Goal: Task Accomplishment & Management: Complete application form

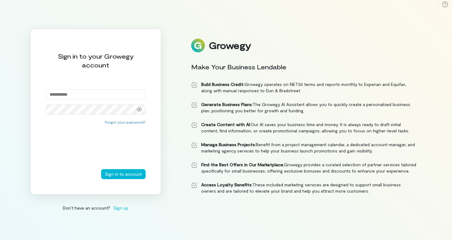
type input "**********"
click at [117, 172] on button "Sign in to account" at bounding box center [123, 174] width 45 height 10
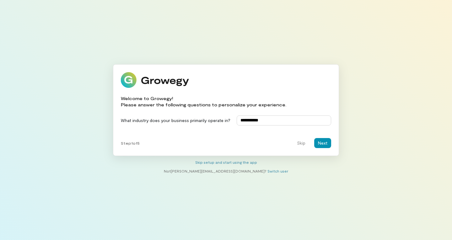
type input "**********"
click at [320, 138] on button "Next" at bounding box center [322, 143] width 17 height 10
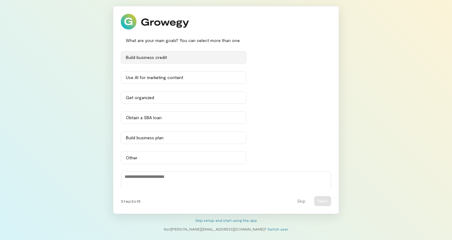
click at [206, 60] on div "Build business credit" at bounding box center [183, 57] width 115 height 6
click at [327, 200] on button "Next" at bounding box center [322, 201] width 17 height 10
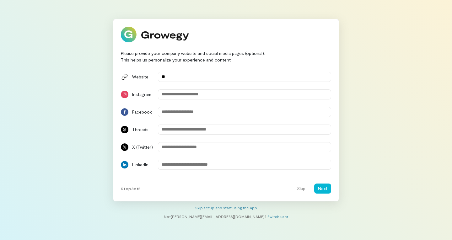
type input "*"
paste input "**********"
type input "**********"
click at [327, 186] on button "Next" at bounding box center [322, 189] width 17 height 10
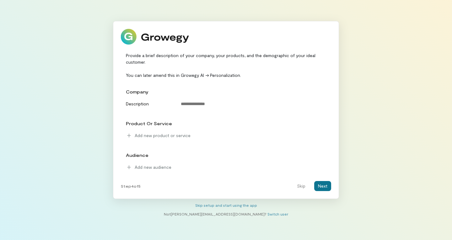
click at [327, 186] on button "Next" at bounding box center [322, 186] width 17 height 10
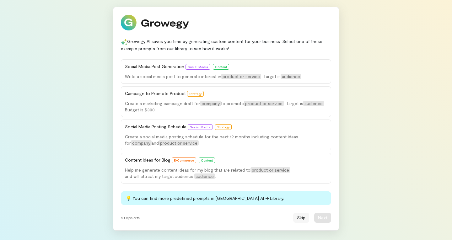
click at [302, 218] on button "Skip" at bounding box center [301, 218] width 16 height 10
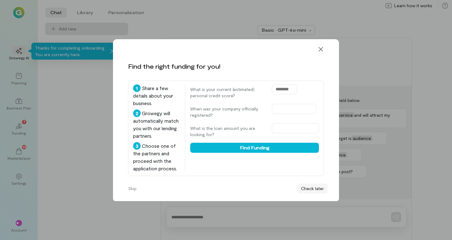
click at [304, 189] on button "Check later" at bounding box center [312, 189] width 30 height 10
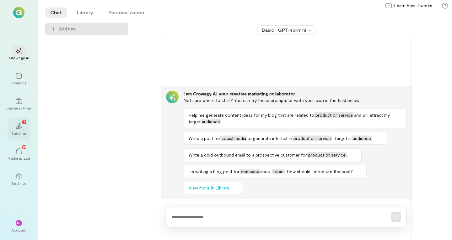
click at [20, 124] on icon "02" at bounding box center [19, 126] width 6 height 6
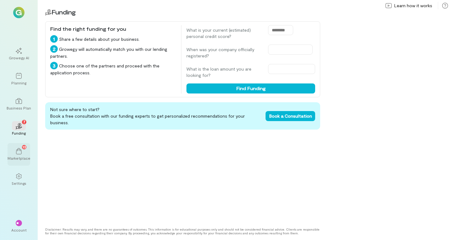
click at [22, 159] on div "Marketplace" at bounding box center [19, 158] width 23 height 5
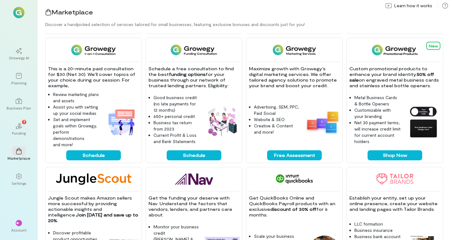
scroll to position [124, 0]
click at [282, 154] on button "Free Assessment" at bounding box center [294, 155] width 55 height 10
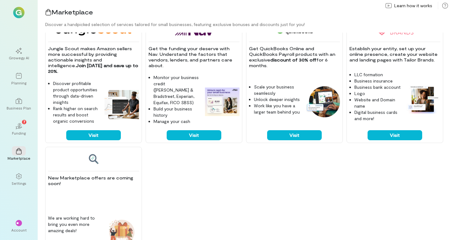
scroll to position [313, 0]
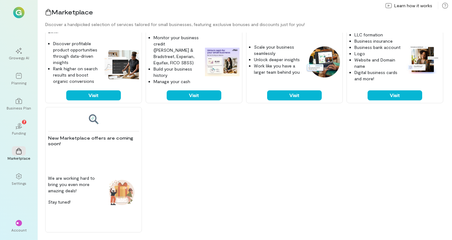
click at [202, 119] on div "Get a $250 gift card when you sign up and spend first $1,000 with Brex. Get all…" at bounding box center [248, 136] width 407 height 207
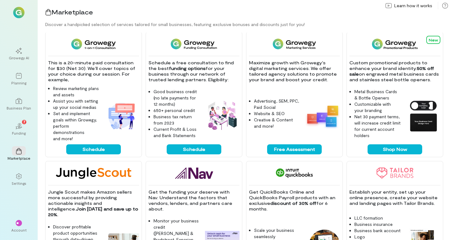
scroll to position [0, 0]
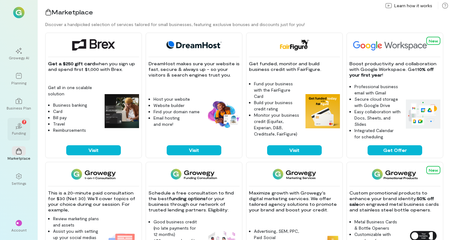
click at [12, 128] on div "02 7" at bounding box center [19, 125] width 14 height 9
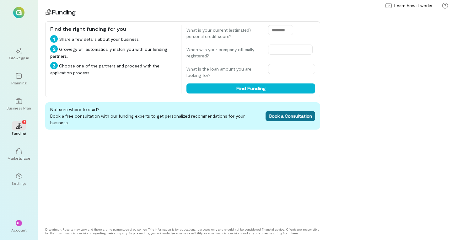
click at [283, 113] on span "Book a Consultation" at bounding box center [290, 115] width 43 height 5
click at [17, 127] on icon "02" at bounding box center [19, 126] width 6 height 6
click at [16, 52] on icon at bounding box center [19, 51] width 6 height 6
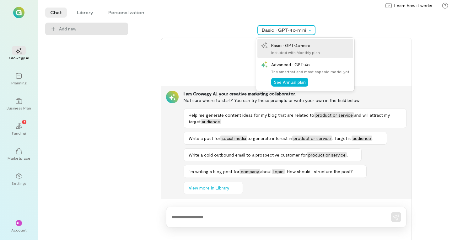
click at [297, 29] on div "Basic · GPT‑4o‑mini" at bounding box center [284, 30] width 45 height 6
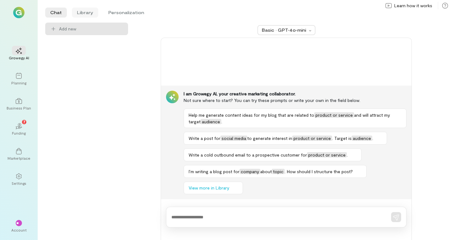
click at [73, 11] on li "Library" at bounding box center [85, 13] width 26 height 10
click at [126, 16] on li "Personalization" at bounding box center [126, 13] width 46 height 10
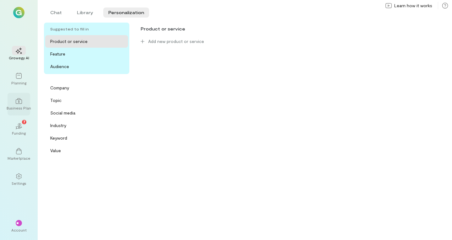
click at [16, 102] on icon at bounding box center [19, 101] width 6 height 6
